Goal: Communication & Community: Share content

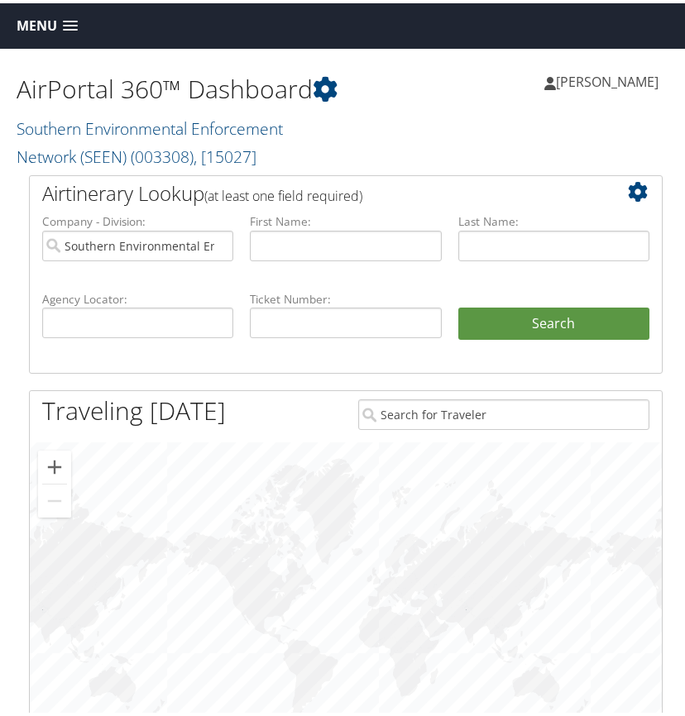
click at [173, 141] on h2 "Southern Environmental Enforcement Network (SEEN) ( 003308 ) , [ 15027 ]" at bounding box center [181, 137] width 329 height 55
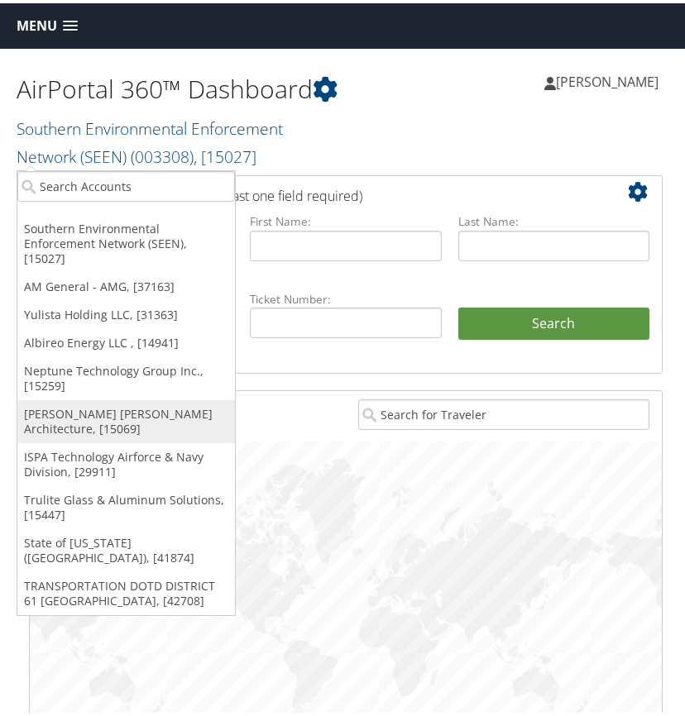
click at [85, 397] on link "[PERSON_NAME] [PERSON_NAME] Architecture, [15069]" at bounding box center [126, 418] width 218 height 43
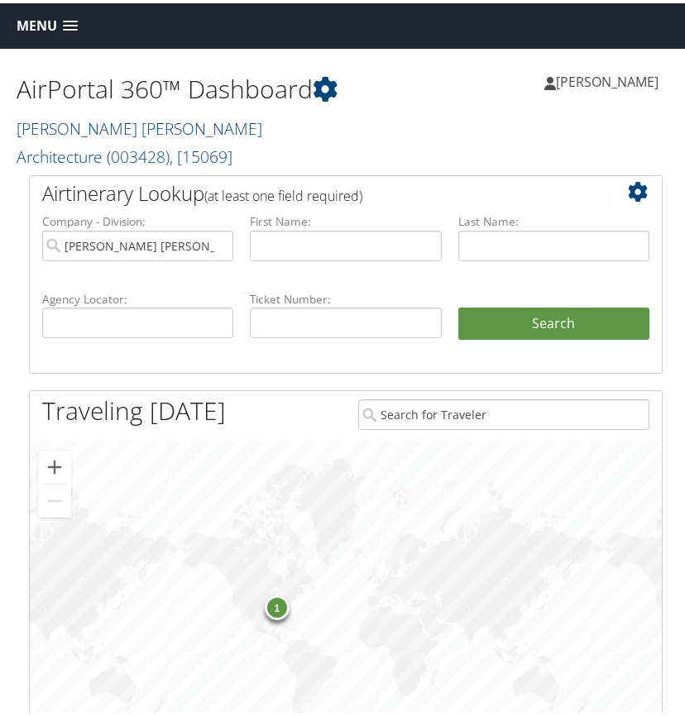
click at [69, 26] on span at bounding box center [70, 23] width 15 height 12
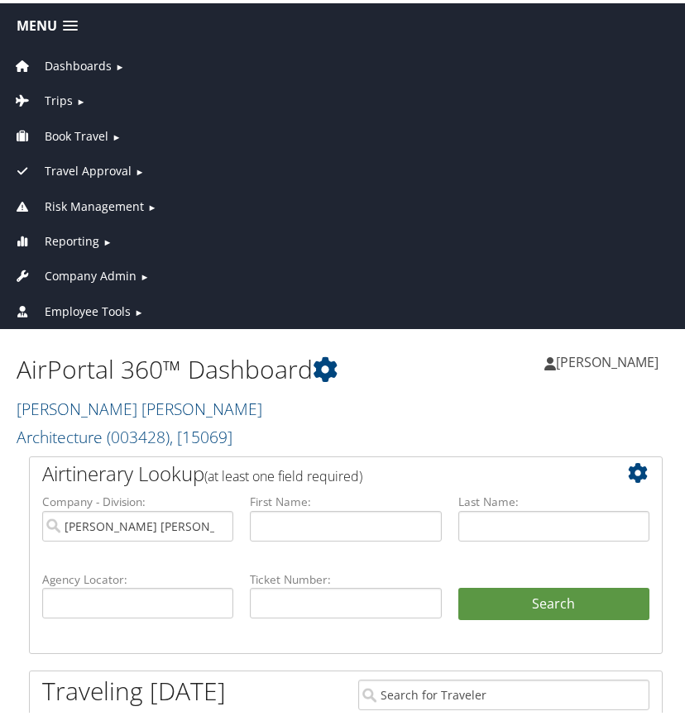
click at [77, 98] on span "►" at bounding box center [80, 98] width 9 height 12
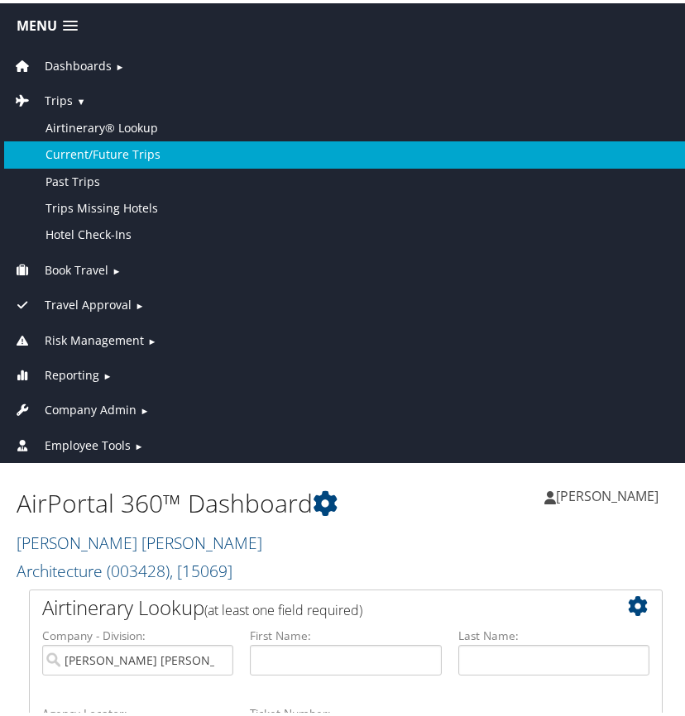
click at [103, 145] on link "Current/Future Trips" at bounding box center [345, 151] width 683 height 26
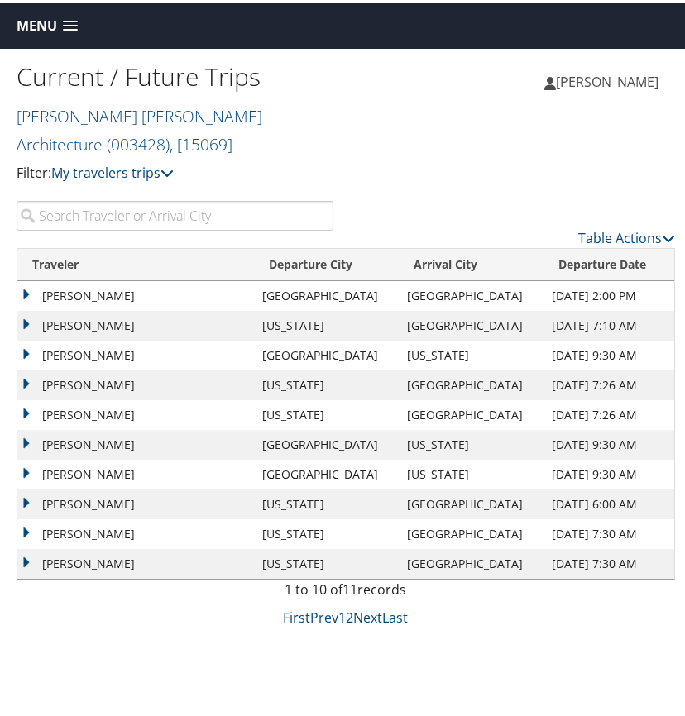
click at [109, 212] on input "search" at bounding box center [175, 213] width 317 height 30
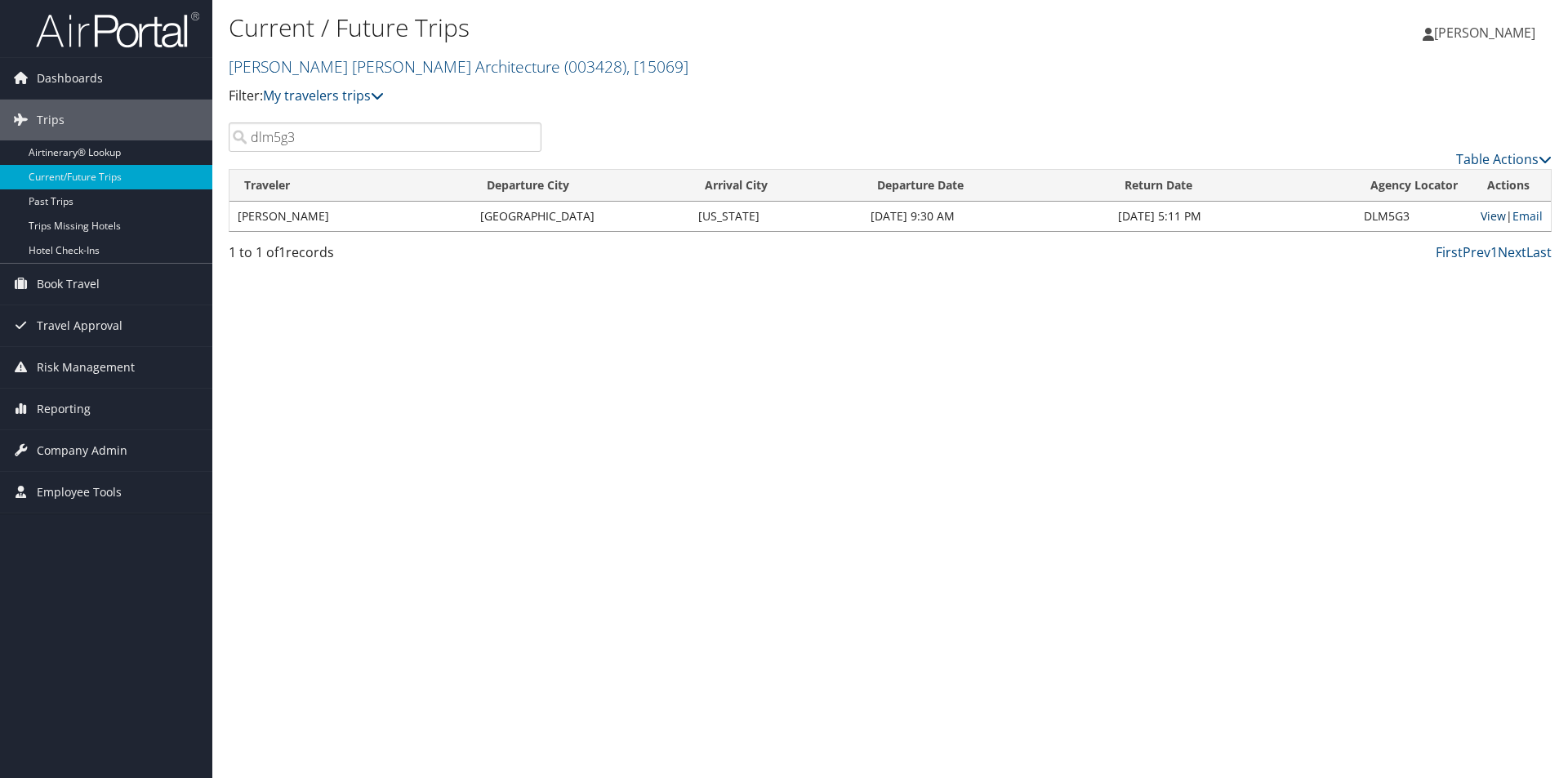
click at [675, 217] on link "View" at bounding box center [1494, 216] width 26 height 16
drag, startPoint x: 341, startPoint y: 138, endPoint x: 216, endPoint y: 151, distance: 125.7
click at [216, 151] on div "dlm5g3" at bounding box center [385, 137] width 338 height 30
type input "dlm5pf"
click at [675, 215] on link "View" at bounding box center [1494, 216] width 26 height 16
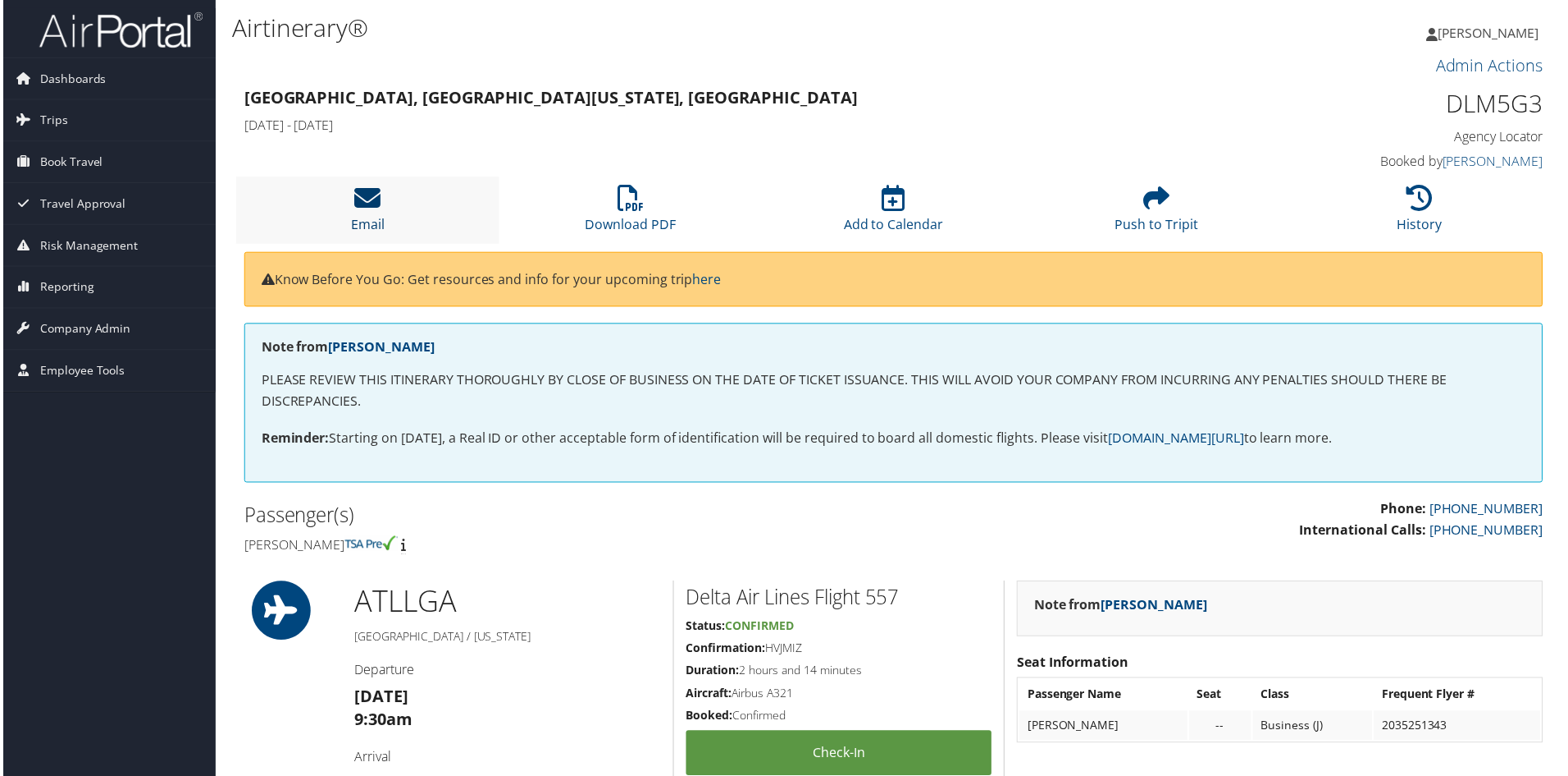
click at [362, 198] on icon at bounding box center [366, 198] width 26 height 26
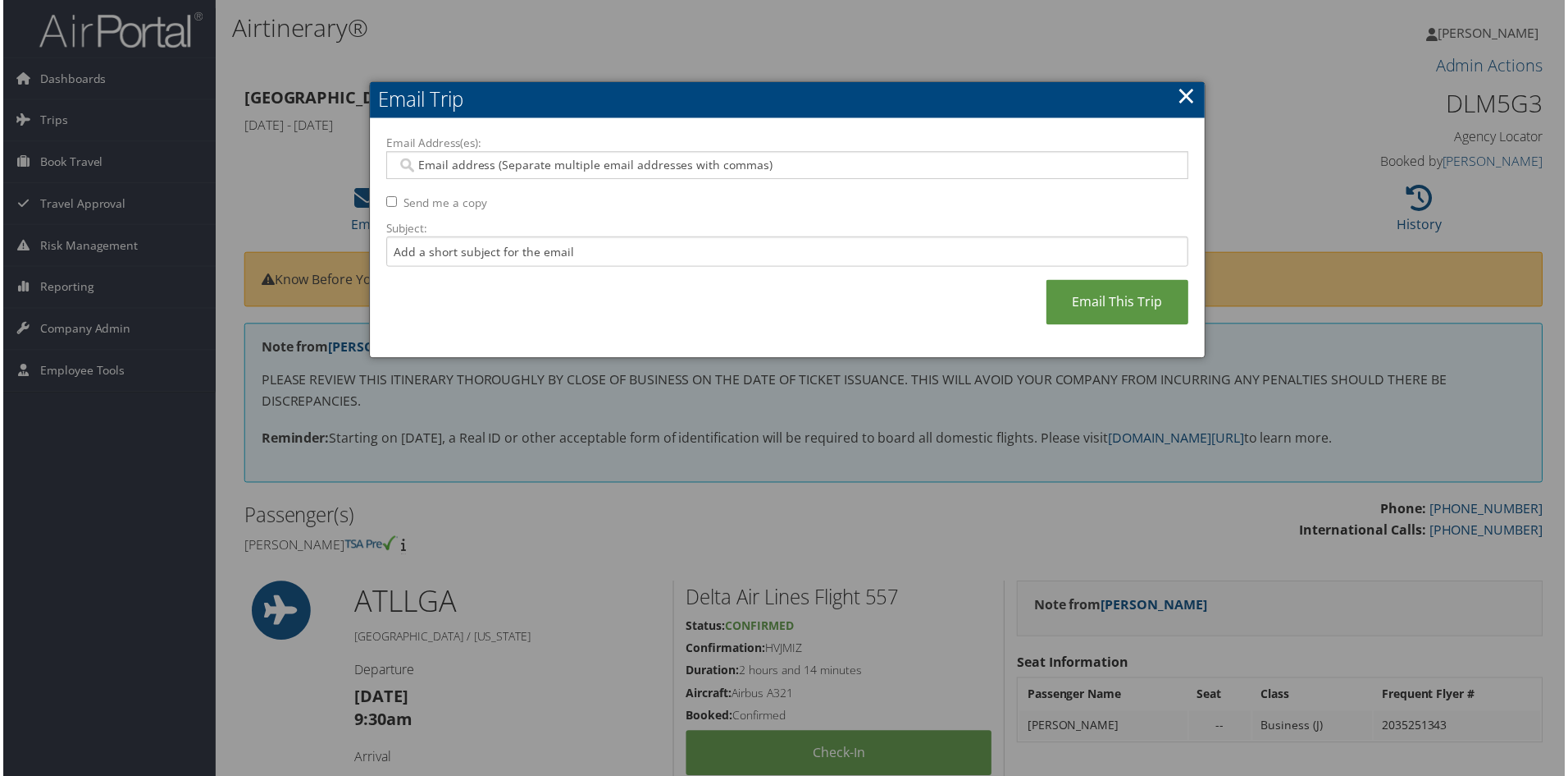
click at [431, 165] on input "Email Address(es):" at bounding box center [787, 166] width 784 height 17
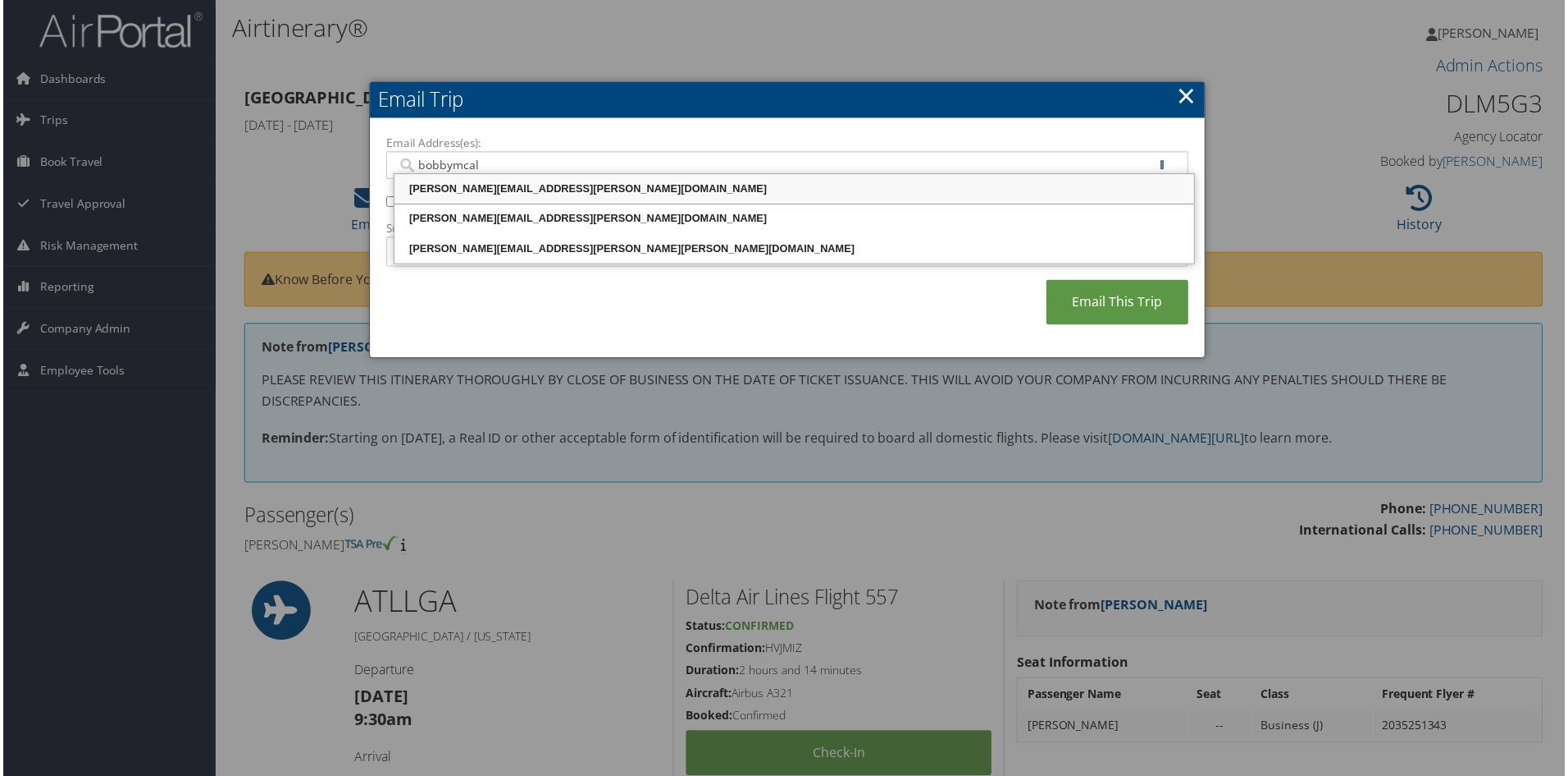
type input "bobbymcalp"
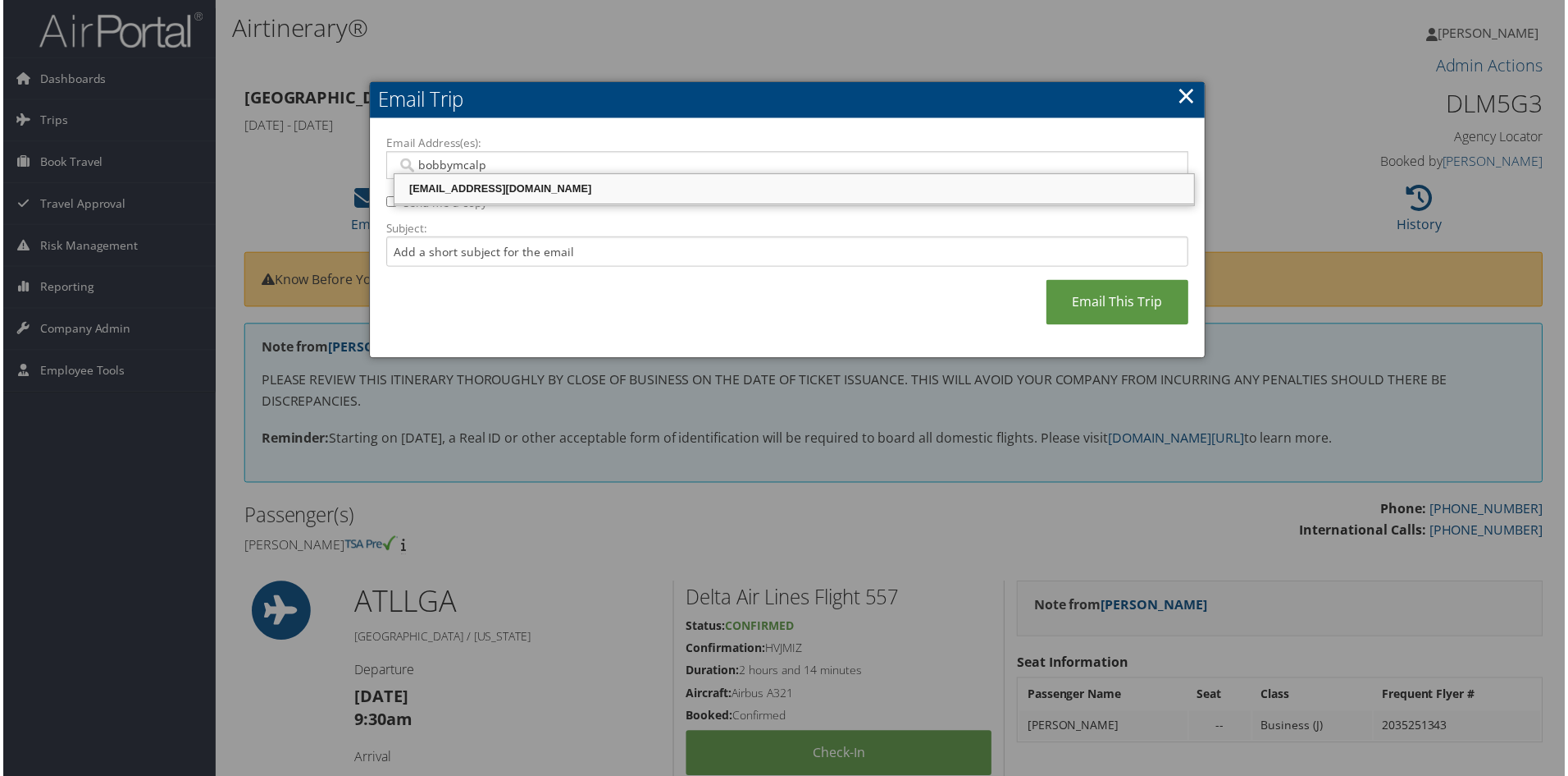
click at [512, 192] on div "BOBBYMCALPINE@ICLOUD.COM" at bounding box center [794, 190] width 798 height 17
type input "BOBBYMCALPINE@ICLOUD.COM"
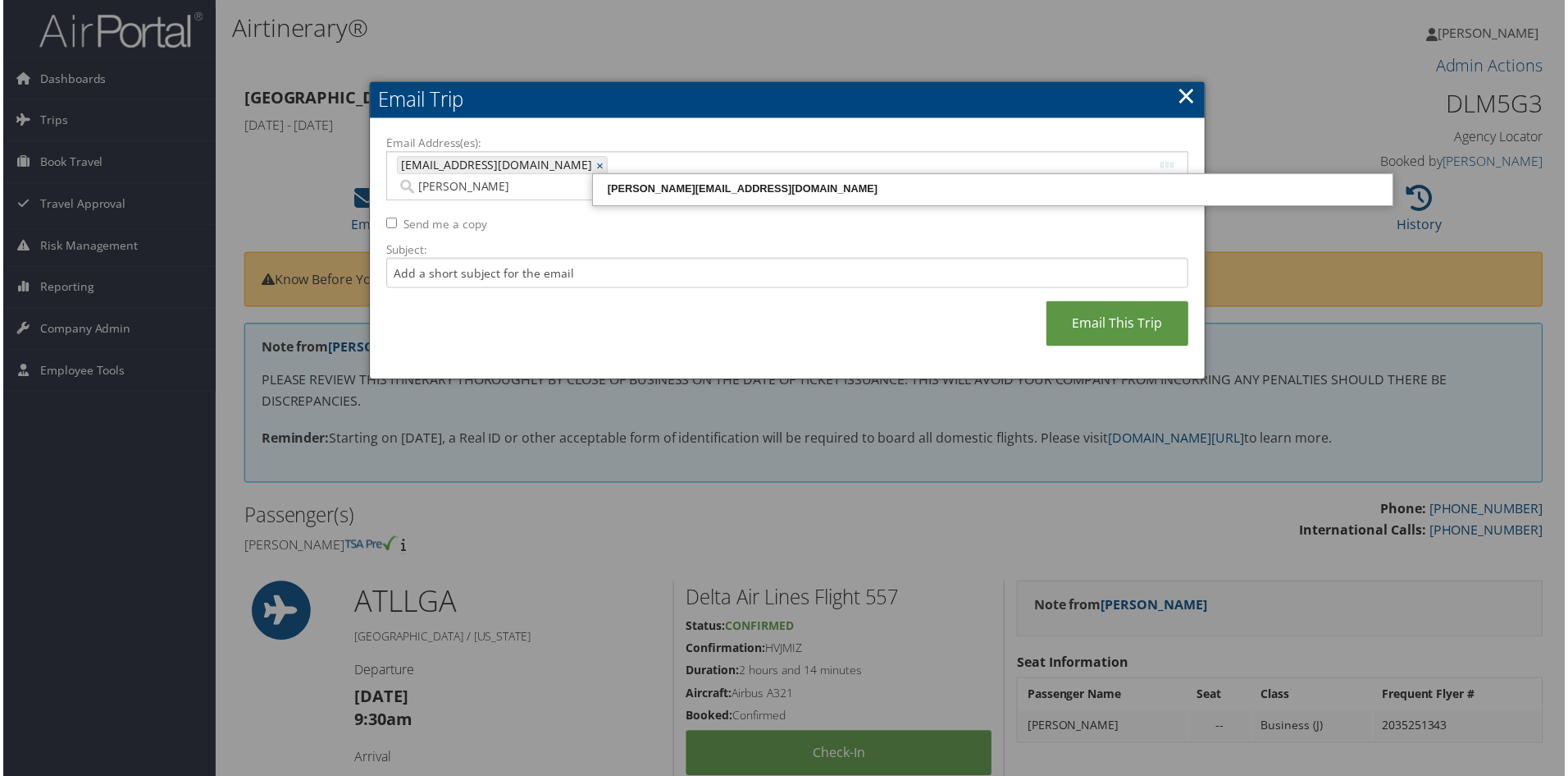
type input "richard@mcal"
click at [656, 191] on div "RICHARD@MCALPINEHOUSE.COM" at bounding box center [994, 190] width 798 height 17
type input "BOBBYMCALPINE@ICLOUD.COM, RICHARD@MCALPINEHOUSE.COM"
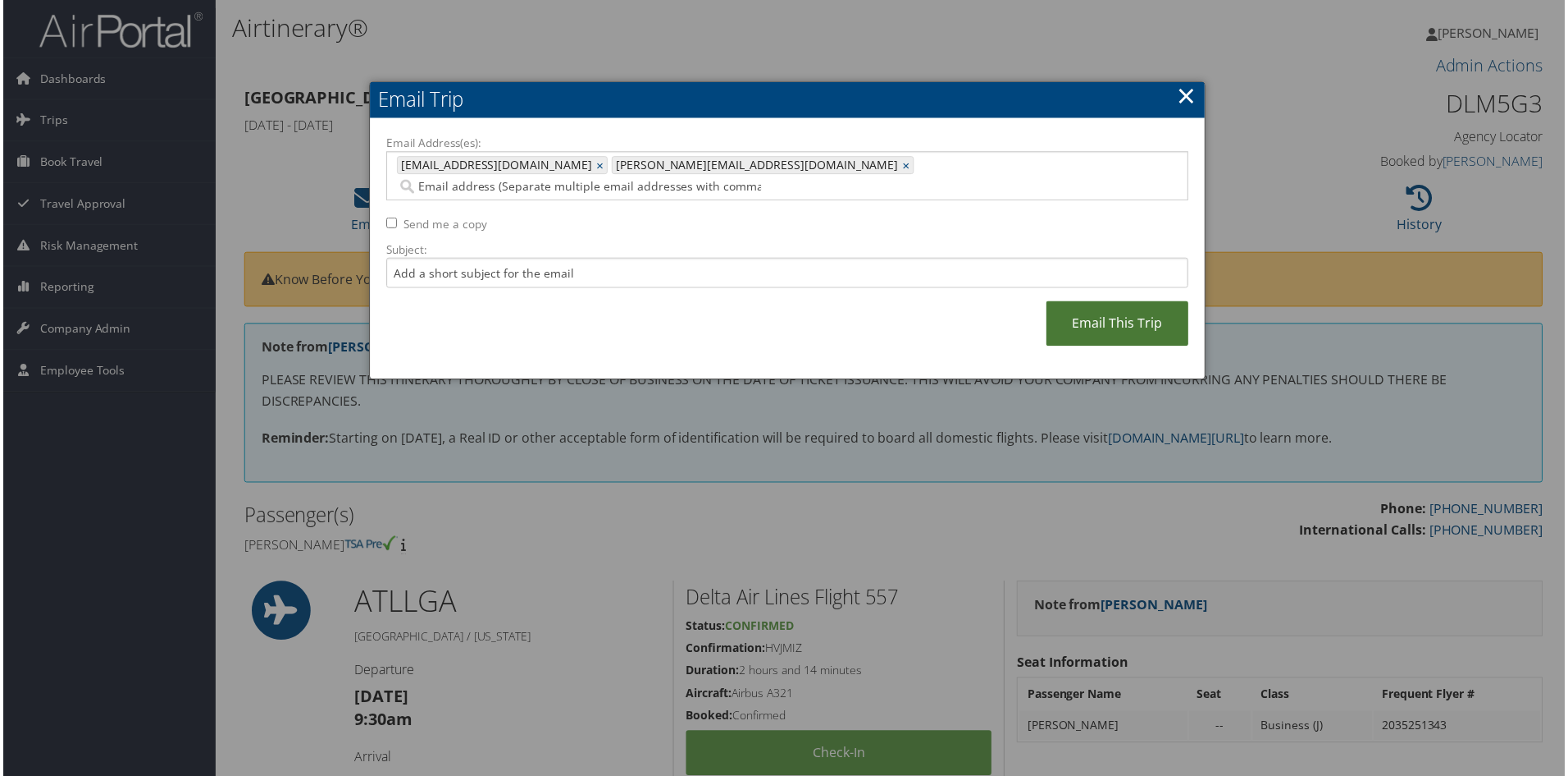
click at [1099, 306] on link "Email This Trip" at bounding box center [1119, 323] width 143 height 45
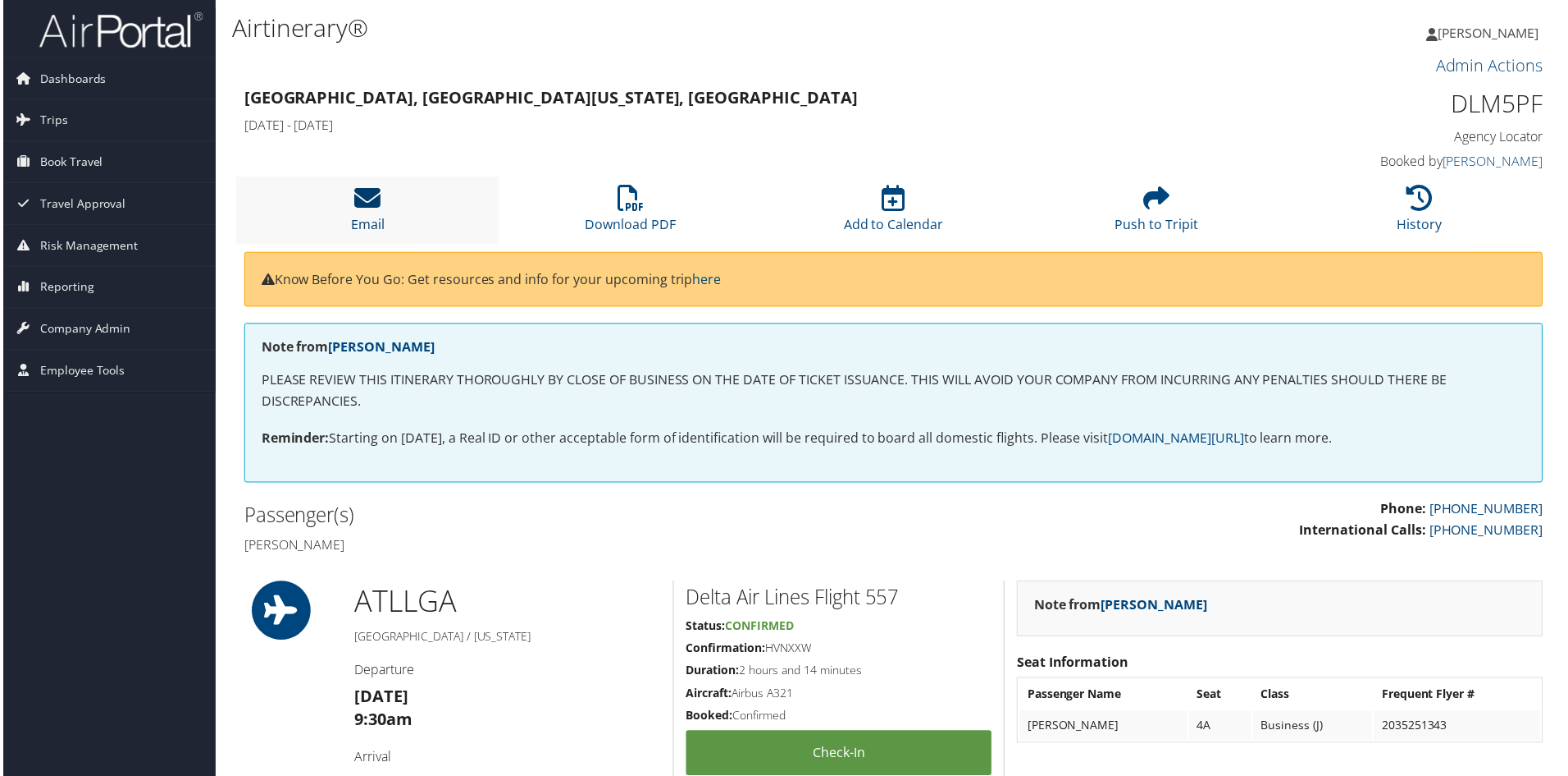
click at [368, 200] on icon at bounding box center [366, 198] width 26 height 26
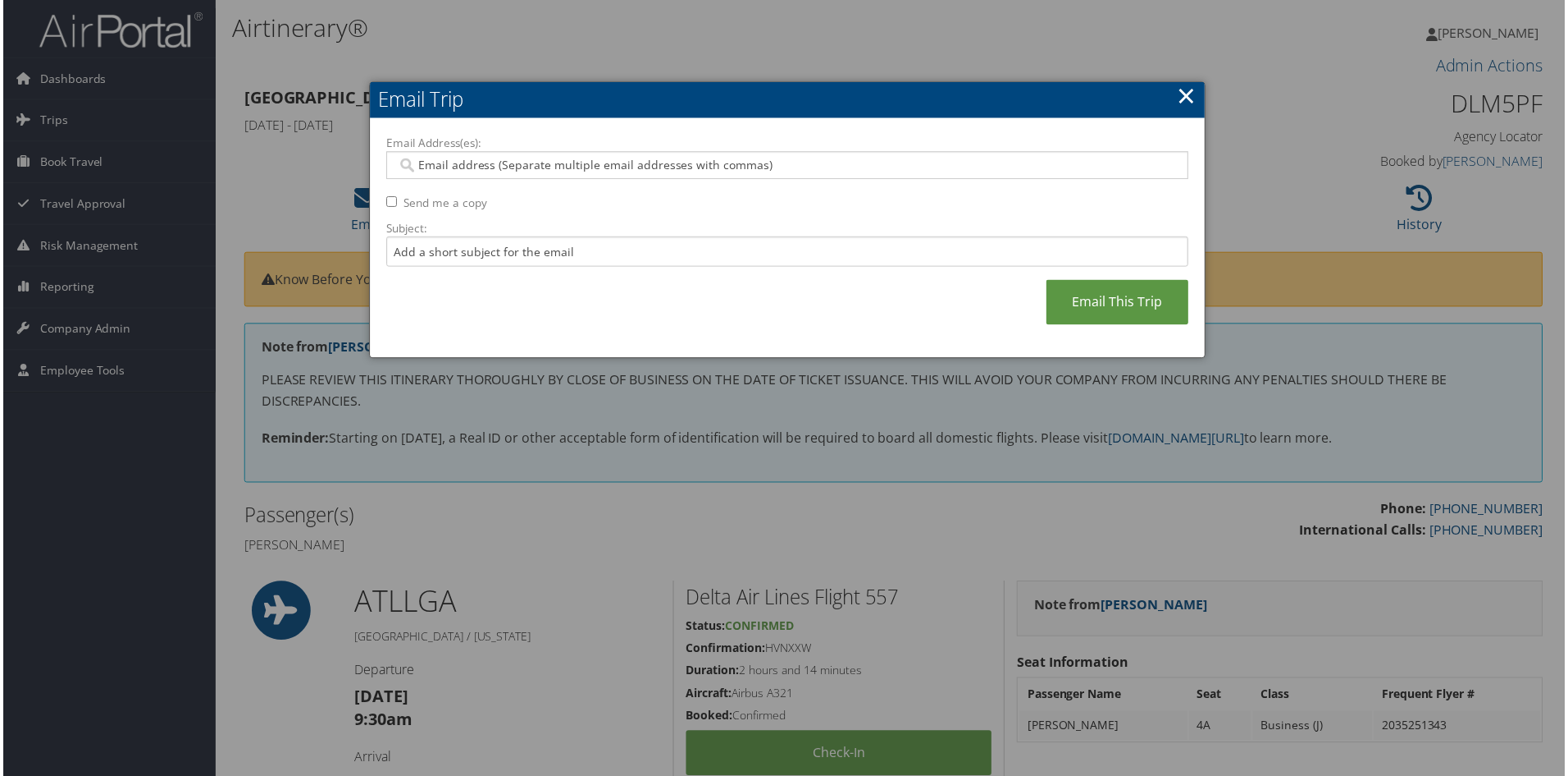
click at [416, 169] on input "Email Address(es):" at bounding box center [787, 166] width 784 height 17
type input "b"
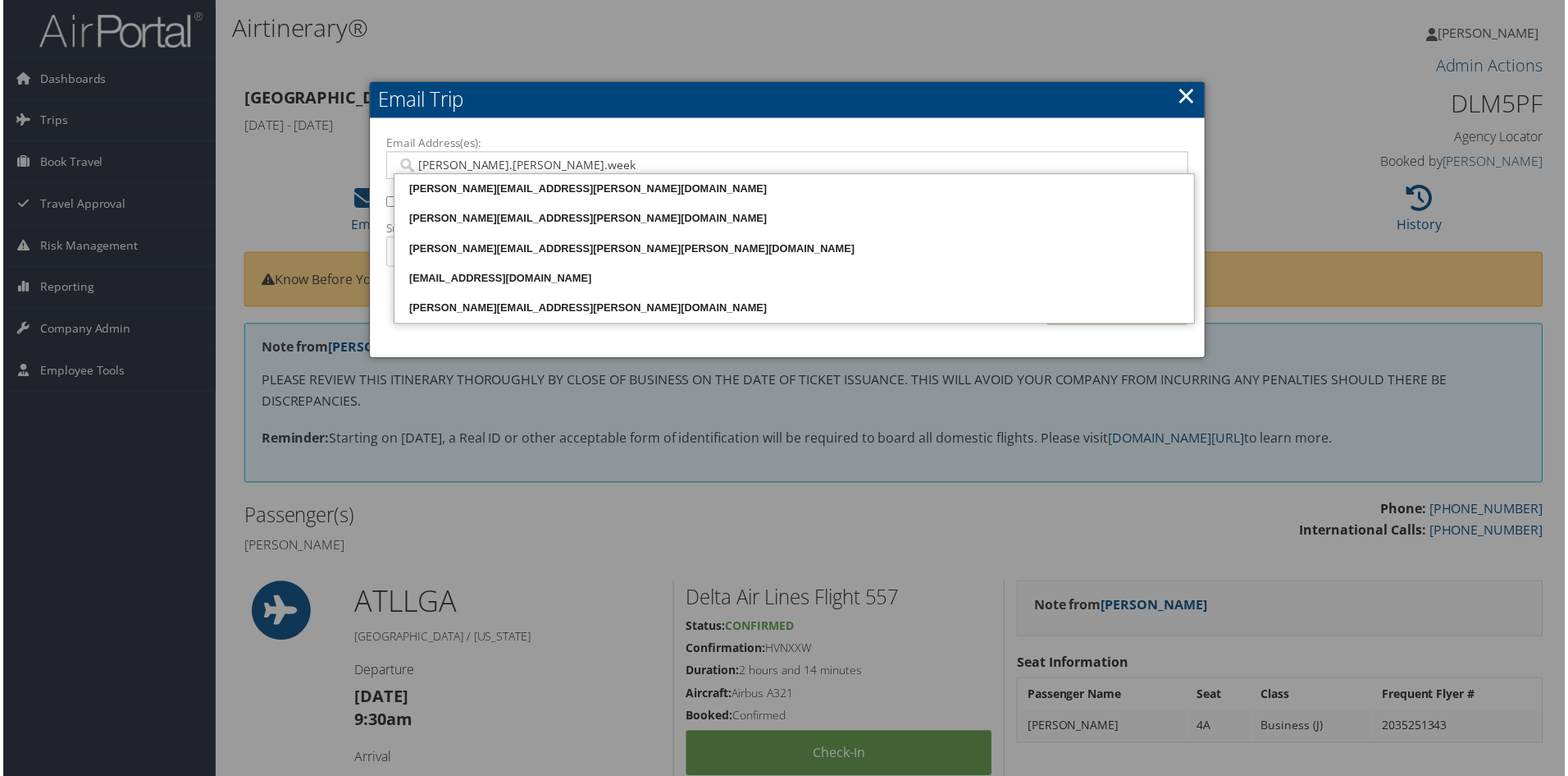
type input "blake.dowling.weeks"
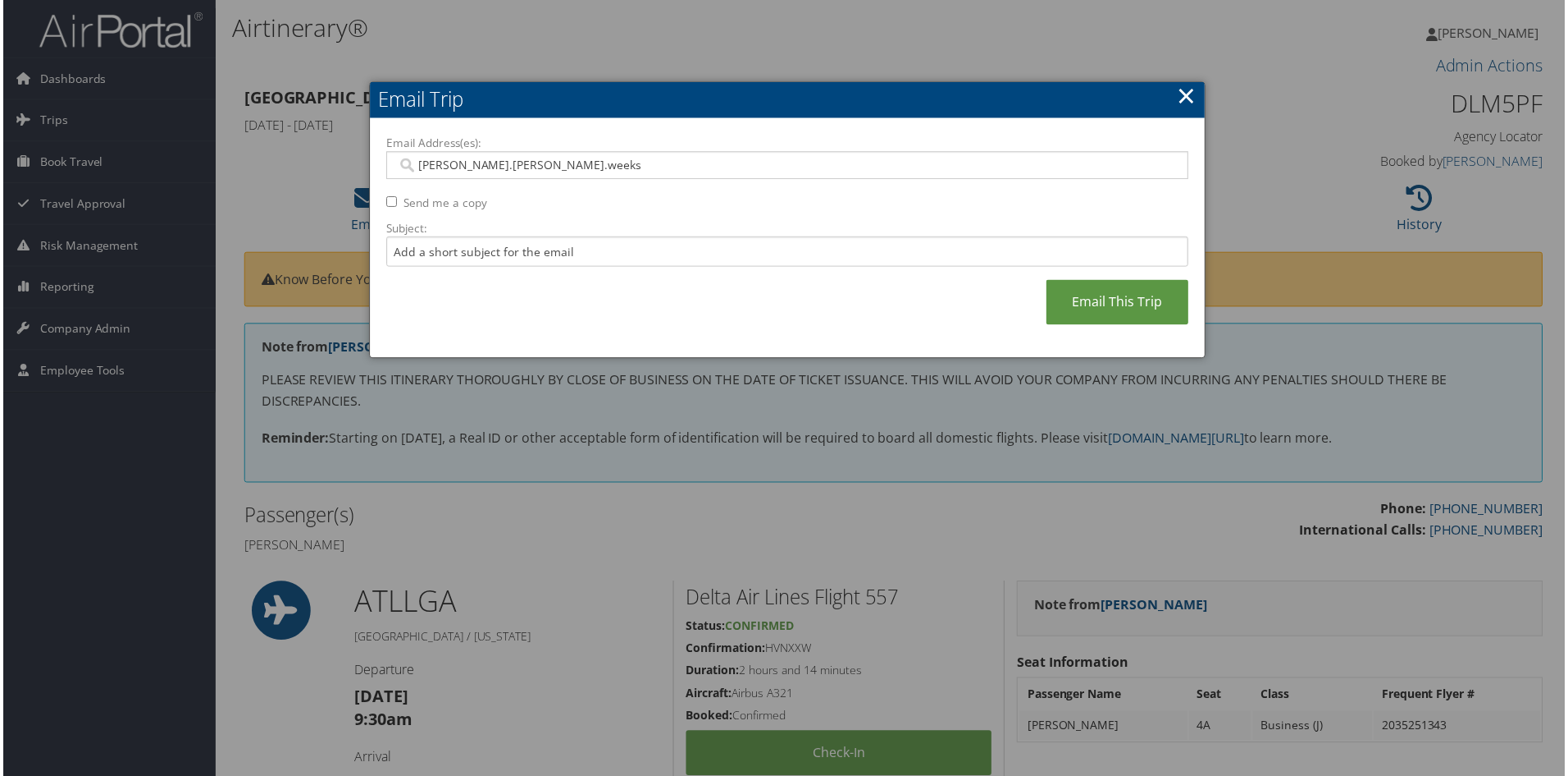
drag, startPoint x: 540, startPoint y: 173, endPoint x: 411, endPoint y: 173, distance: 129.0
click at [411, 173] on input "blake.dowling.weeks" at bounding box center [787, 166] width 784 height 17
click at [433, 164] on input "Email Address(es):" at bounding box center [787, 166] width 784 height 17
paste input "BLAKE.DOWLING.WEEKS@GMAIL.COM"
type input "BLAKE.DOWLING.WEEKS@GMAIL.COM"
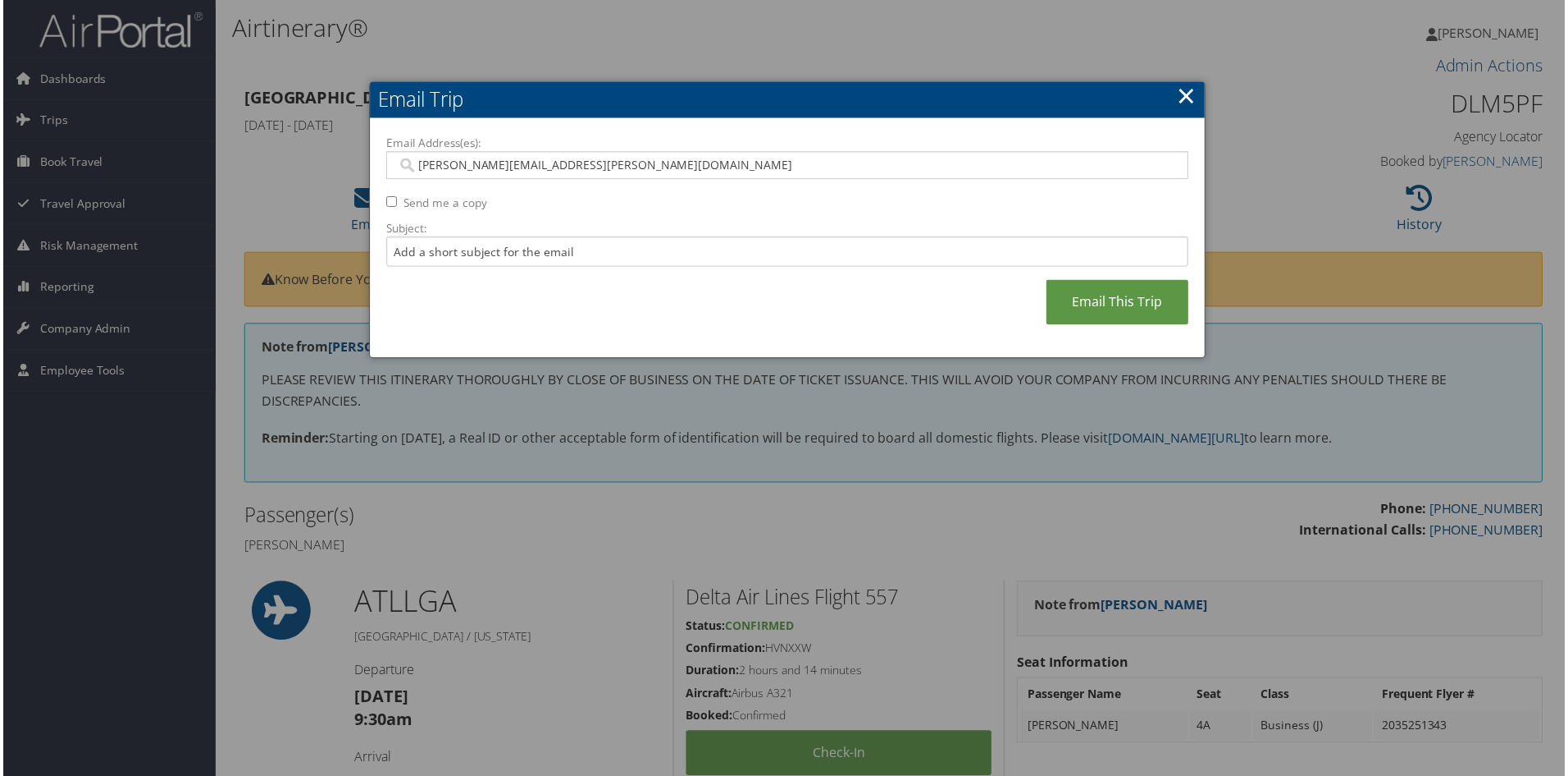
type input "BLAKE.DOWLING.WEEKS@GMAIL.COM"
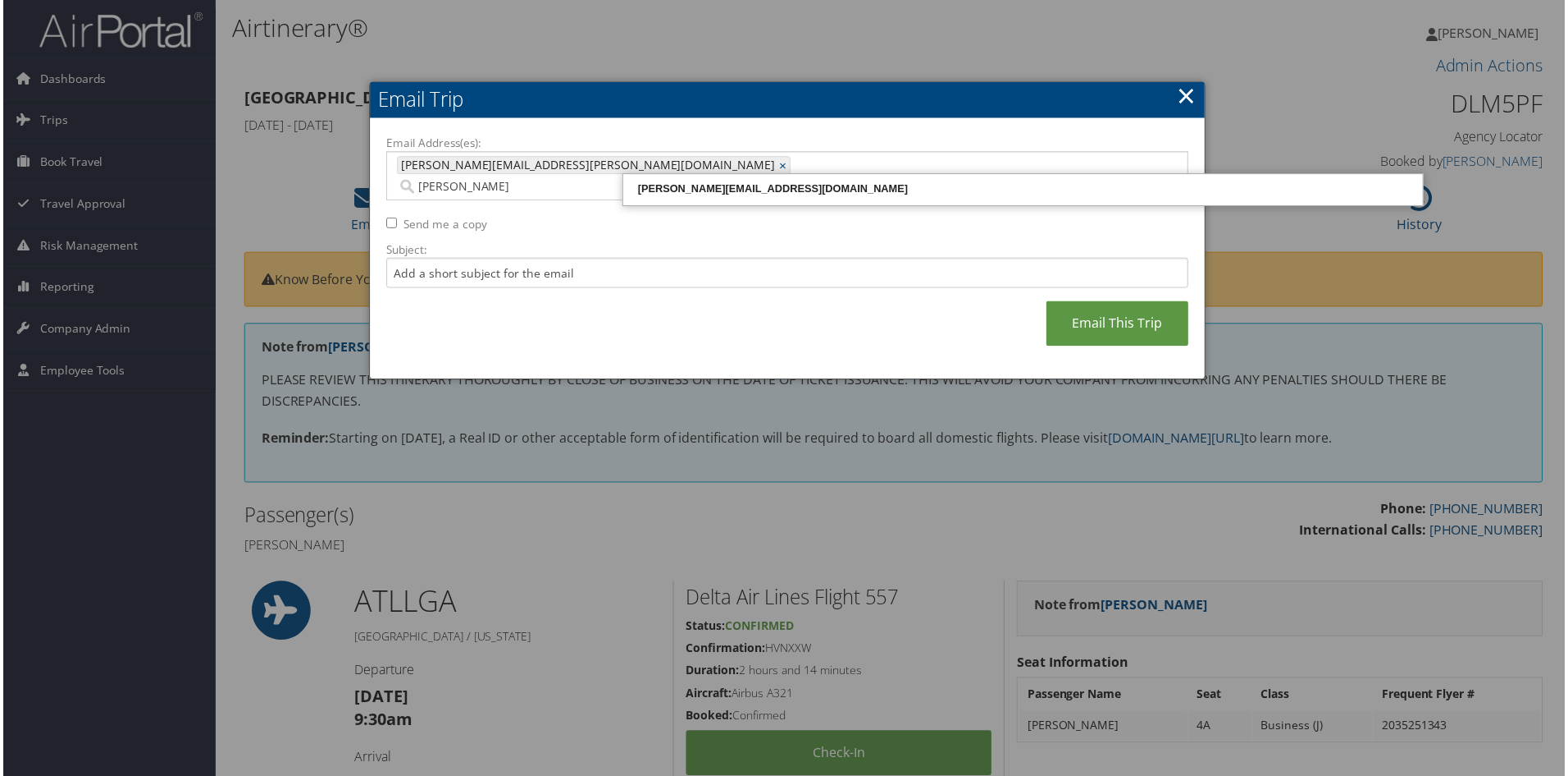
type input "richard@mcal"
click at [748, 194] on div "RICHARD@MCALPINEHOUSE.COM" at bounding box center [1024, 190] width 798 height 17
type input "BLAKE.DOWLING.WEEKS@GMAIL.COM, RICHARD@MCALPINEHOUSE.COM"
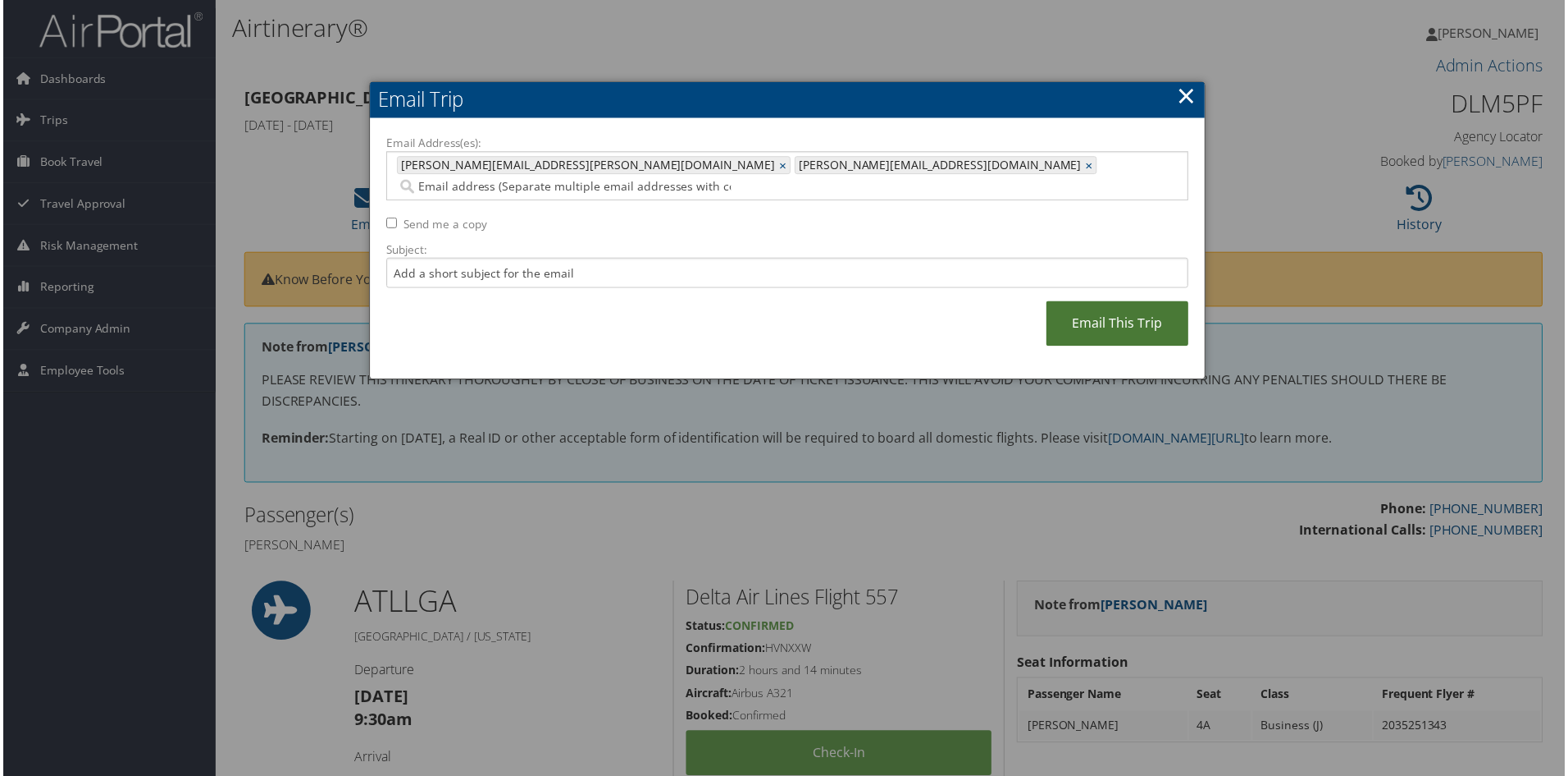
click at [1112, 302] on link "Email This Trip" at bounding box center [1119, 323] width 143 height 45
